Goal: Use online tool/utility: Utilize a website feature to perform a specific function

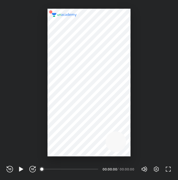
scroll to position [180, 178]
click at [157, 168] on icon "button" at bounding box center [156, 169] width 7 height 7
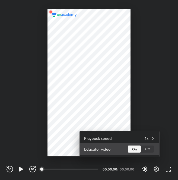
click at [149, 147] on div "Off" at bounding box center [147, 148] width 13 height 7
click at [135, 148] on div "On" at bounding box center [134, 148] width 13 height 7
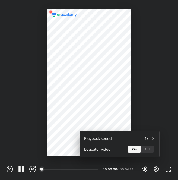
click at [127, 91] on div at bounding box center [89, 90] width 178 height 180
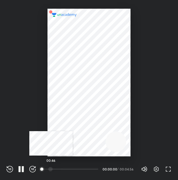
click at [51, 170] on div at bounding box center [50, 169] width 4 height 4
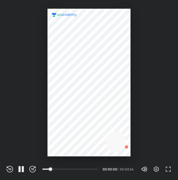
click at [141, 130] on div at bounding box center [89, 78] width 178 height 156
click at [92, 171] on div at bounding box center [92, 169] width 4 height 4
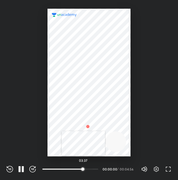
drag, startPoint x: 92, startPoint y: 171, endPoint x: 83, endPoint y: 171, distance: 9.2
click at [83, 171] on div at bounding box center [83, 169] width 4 height 4
drag, startPoint x: 83, startPoint y: 171, endPoint x: 74, endPoint y: 170, distance: 9.8
click at [74, 170] on div at bounding box center [73, 169] width 4 height 4
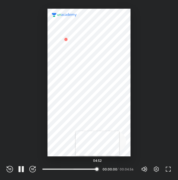
drag, startPoint x: 74, startPoint y: 170, endPoint x: 98, endPoint y: 167, distance: 24.4
click at [98, 167] on div at bounding box center [97, 169] width 4 height 4
